Goal: Communication & Community: Answer question/provide support

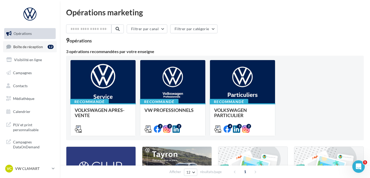
click at [33, 43] on link "Boîte de réception 12" at bounding box center [30, 46] width 54 height 11
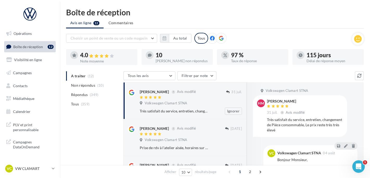
click at [163, 108] on div "[PERSON_NAME] Avis modifié [DATE] Volkswagen Clamart STNA Très satisfait du ser…" at bounding box center [191, 102] width 102 height 26
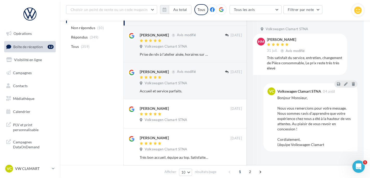
scroll to position [108, 0]
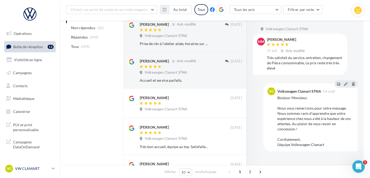
click at [40, 165] on div "VC VW CLAMART vw-cla-ale" at bounding box center [27, 169] width 45 height 8
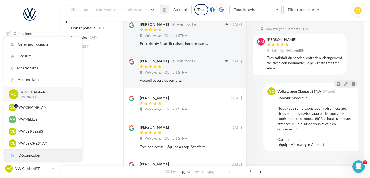
click at [45, 153] on div "Déconnexion" at bounding box center [43, 156] width 78 height 12
